Goal: Task Accomplishment & Management: Manage account settings

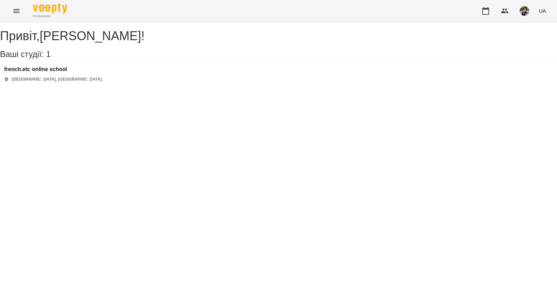
click at [67, 82] on div "french.etc online school [GEOGRAPHIC_DATA], [GEOGRAPHIC_DATA]" at bounding box center [53, 74] width 98 height 16
click at [60, 72] on h3 "french.etc online school" at bounding box center [53, 69] width 98 height 6
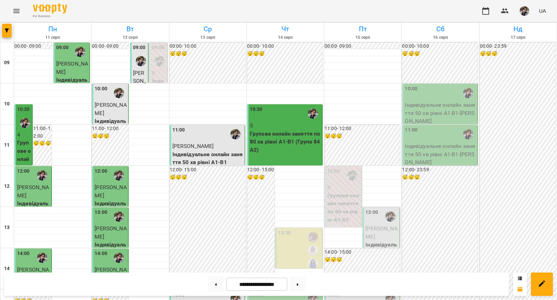
scroll to position [205, 0]
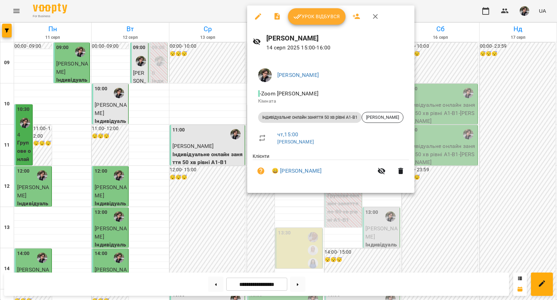
click at [309, 23] on button "Урок відбувся" at bounding box center [317, 16] width 58 height 16
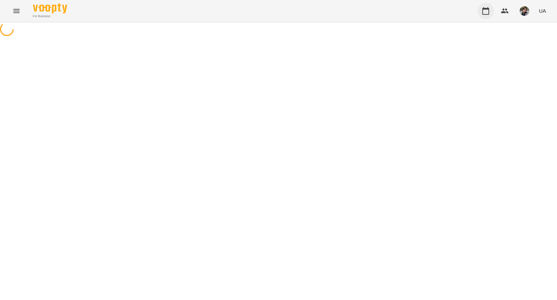
click at [485, 11] on icon "button" at bounding box center [486, 11] width 8 height 8
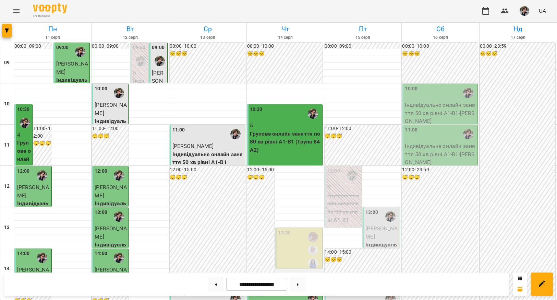
scroll to position [186, 0]
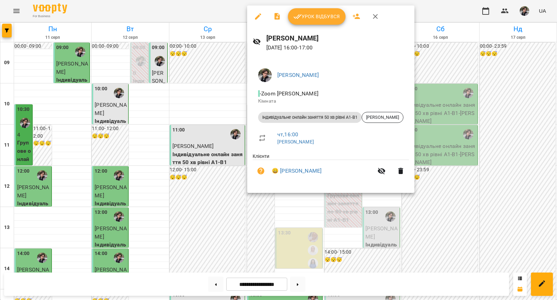
click at [316, 16] on span "Урок відбувся" at bounding box center [316, 16] width 47 height 8
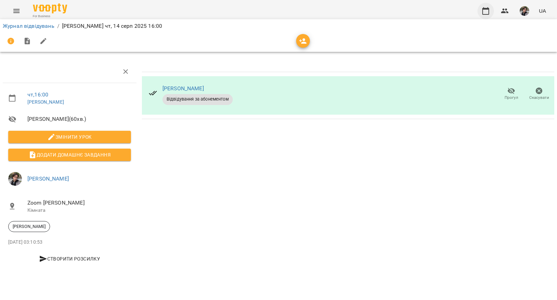
click at [484, 9] on icon "button" at bounding box center [485, 11] width 7 height 8
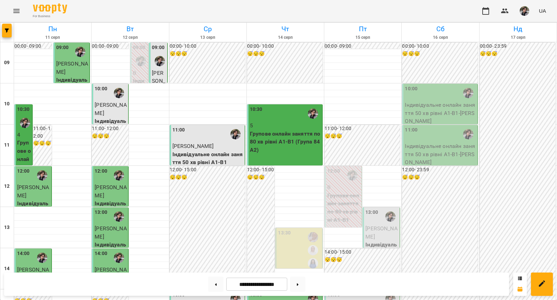
scroll to position [294, 0]
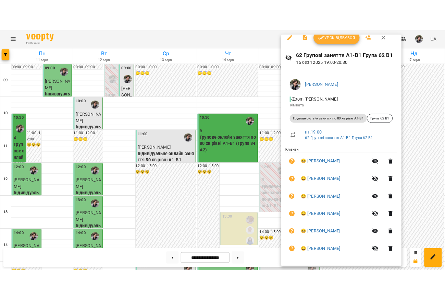
scroll to position [7, 0]
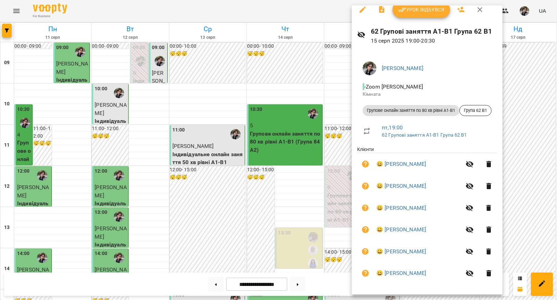
click at [315, 191] on div at bounding box center [278, 150] width 557 height 300
